Goal: Information Seeking & Learning: Learn about a topic

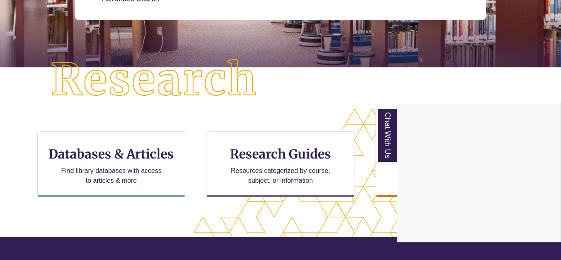
scroll to position [178, 0]
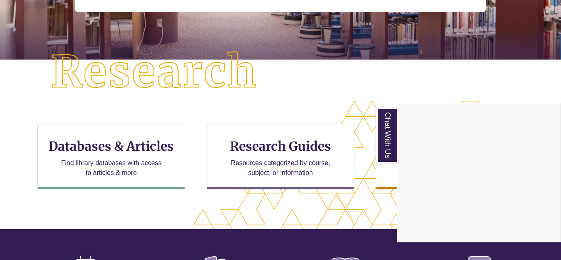
click at [167, 144] on div "Chat With Us" at bounding box center [280, 130] width 561 height 260
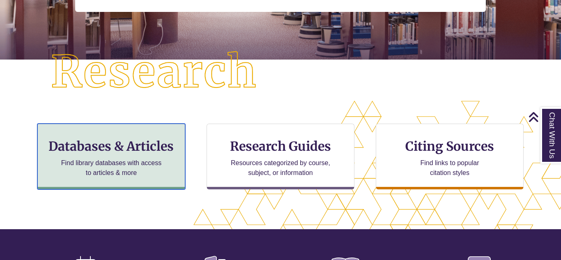
click at [143, 157] on div "Databases & Articles Find library databases with access to articles & more" at bounding box center [111, 157] width 148 height 66
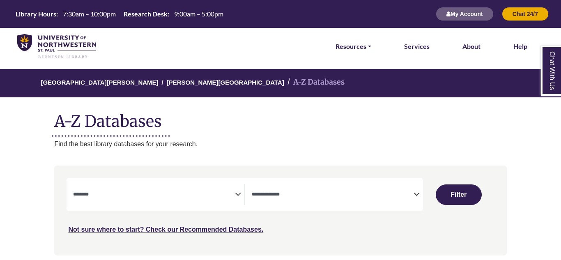
select select "Database Subject Filter"
select select "Database Types Filter"
click at [283, 189] on span "Search filters" at bounding box center [333, 194] width 162 height 21
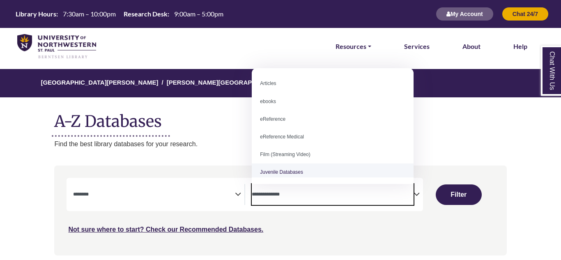
click at [212, 141] on p "Find the best library databases for your research." at bounding box center [280, 144] width 452 height 11
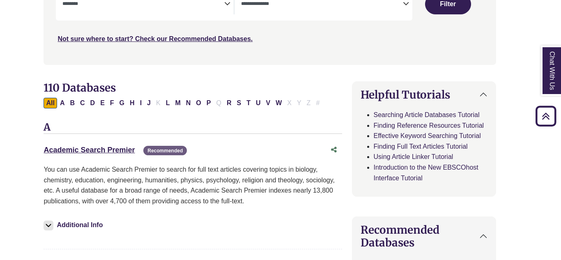
scroll to position [190, 10]
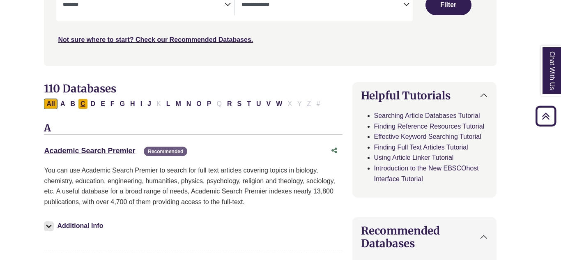
click at [82, 106] on button "C" at bounding box center [83, 104] width 10 height 11
select select "Database Subject Filter"
select select "Database Types Filter"
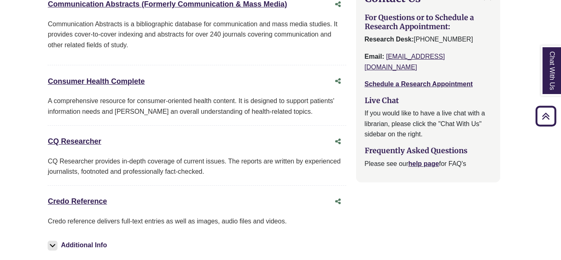
scroll to position [936, 5]
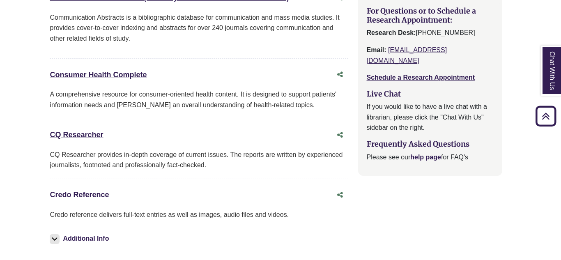
click at [104, 196] on link "Credo Reference This link opens in a new window" at bounding box center [79, 195] width 59 height 8
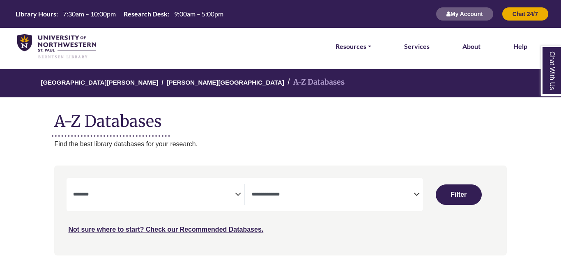
select select "Database Subject Filter"
select select "Database Types Filter"
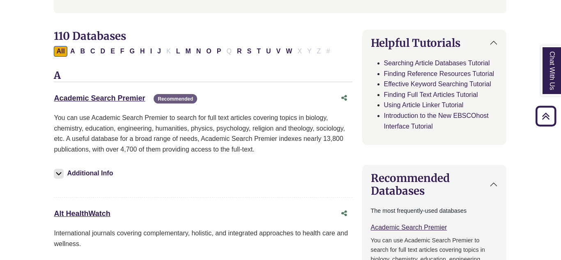
scroll to position [244, 0]
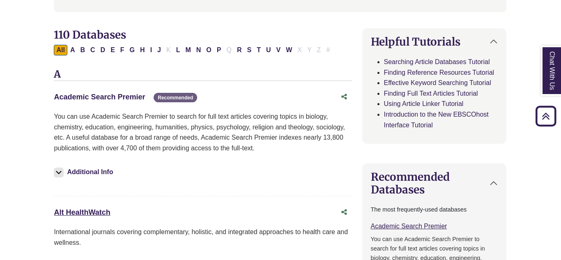
click at [123, 96] on link "Academic Search Premier This link opens in a new window" at bounding box center [99, 97] width 91 height 8
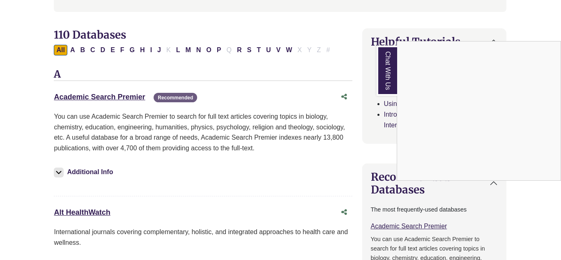
click at [127, 98] on div "Chat With Us" at bounding box center [280, 130] width 561 height 260
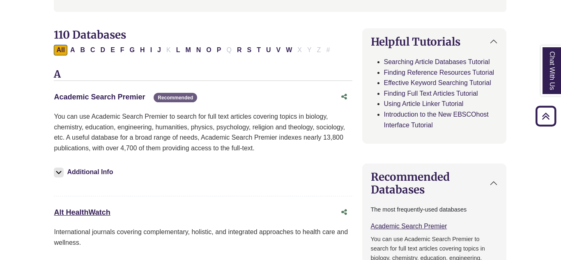
click at [129, 97] on link "Academic Search Premier This link opens in a new window" at bounding box center [99, 97] width 91 height 8
